Goal: Find specific page/section: Find specific page/section

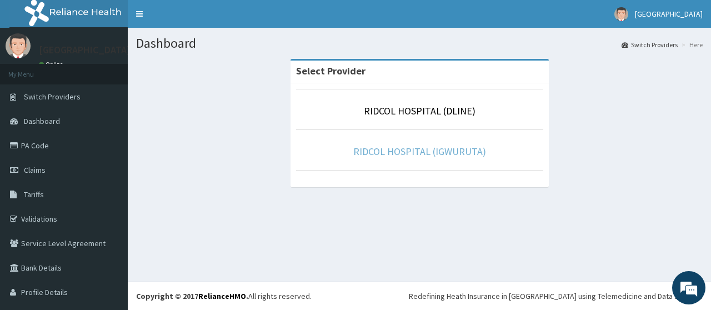
click at [367, 149] on link "RIDCOL HOSPITAL (IGWURUTA)" at bounding box center [419, 151] width 133 height 13
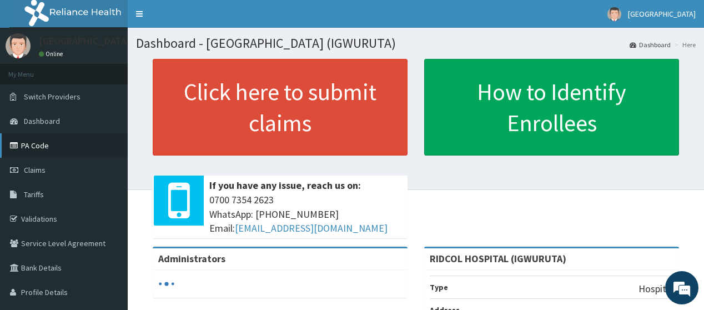
click at [34, 144] on link "PA Code" at bounding box center [64, 145] width 128 height 24
